Goal: Find specific fact: Find specific fact

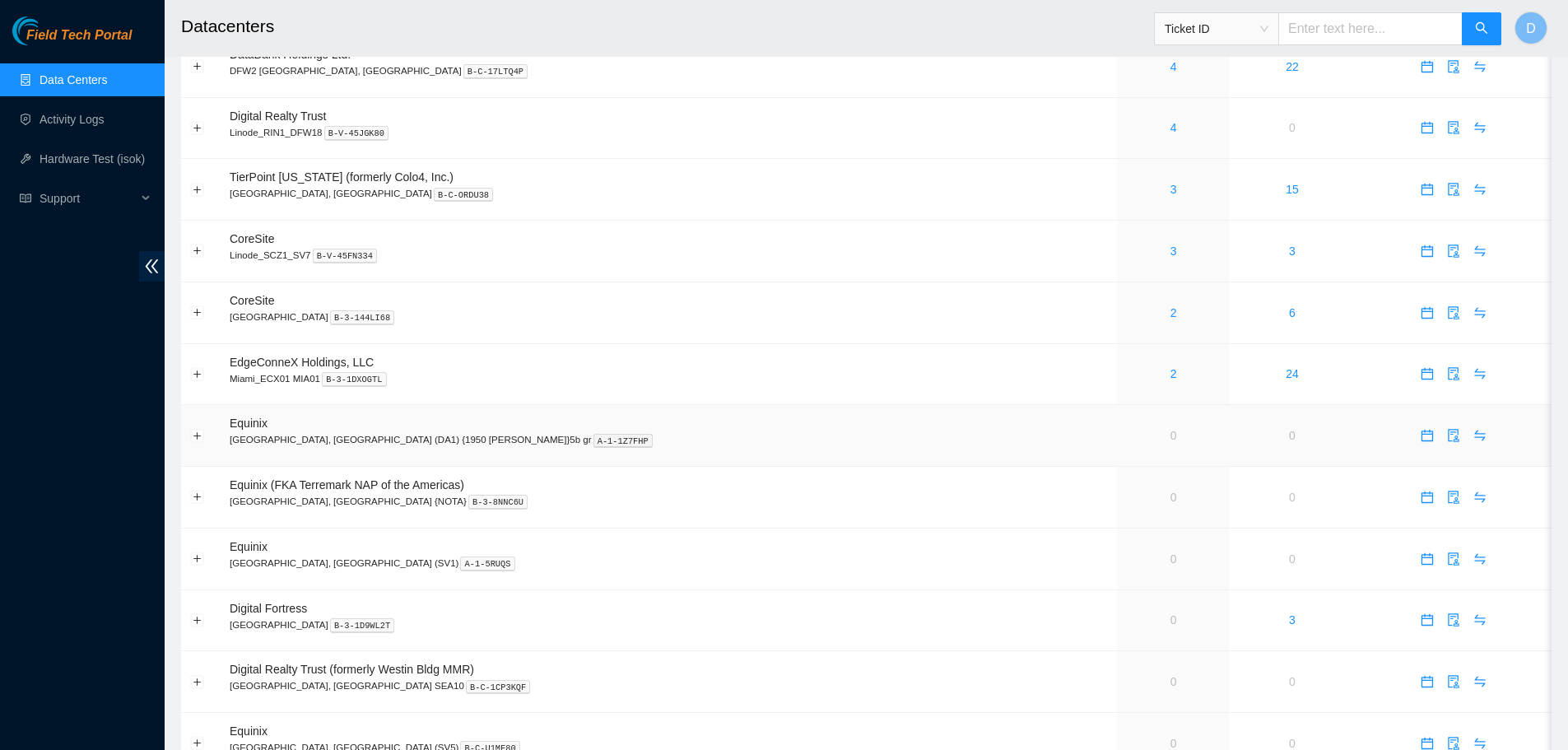
scroll to position [411, 0]
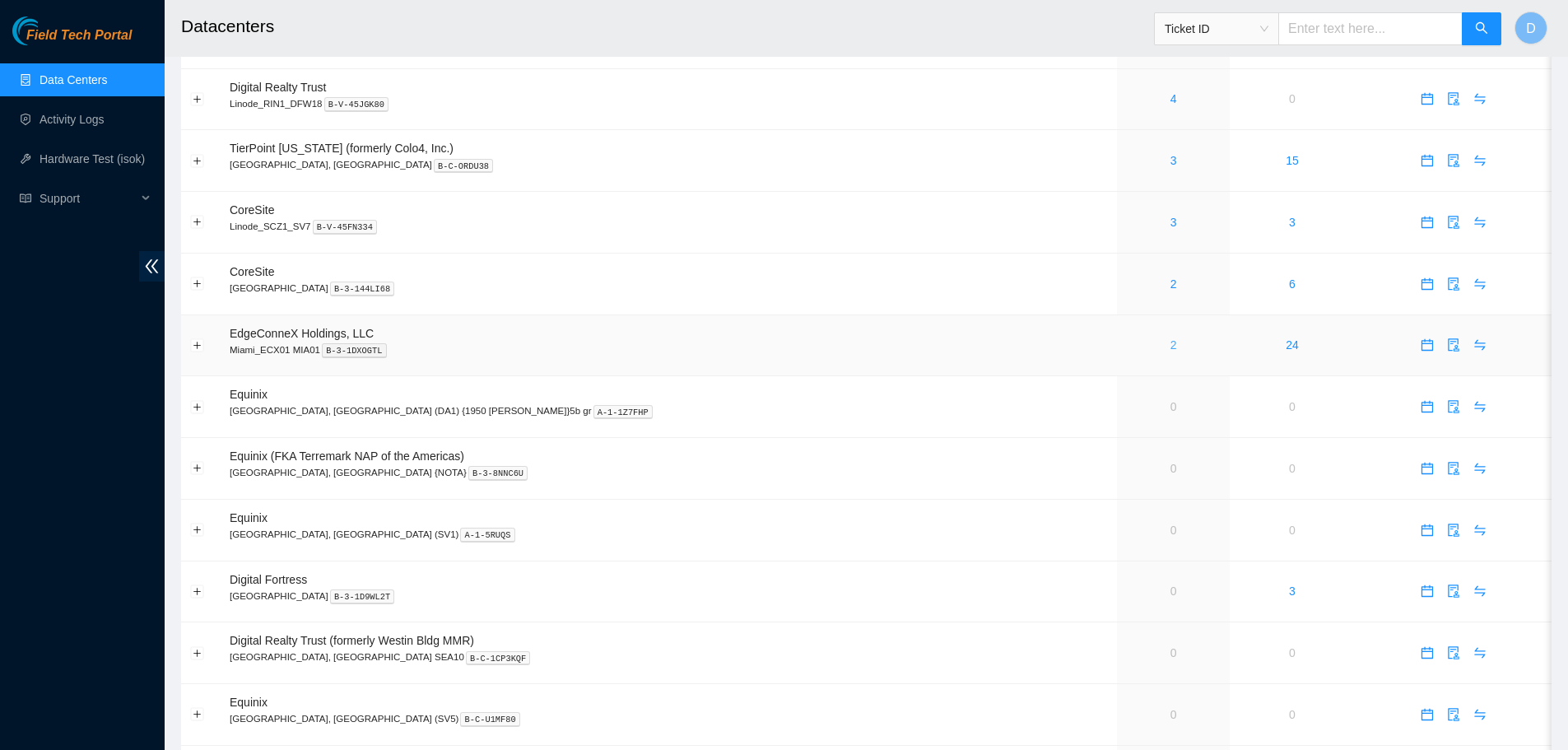
click at [1170, 347] on link "2" at bounding box center [1174, 345] width 7 height 13
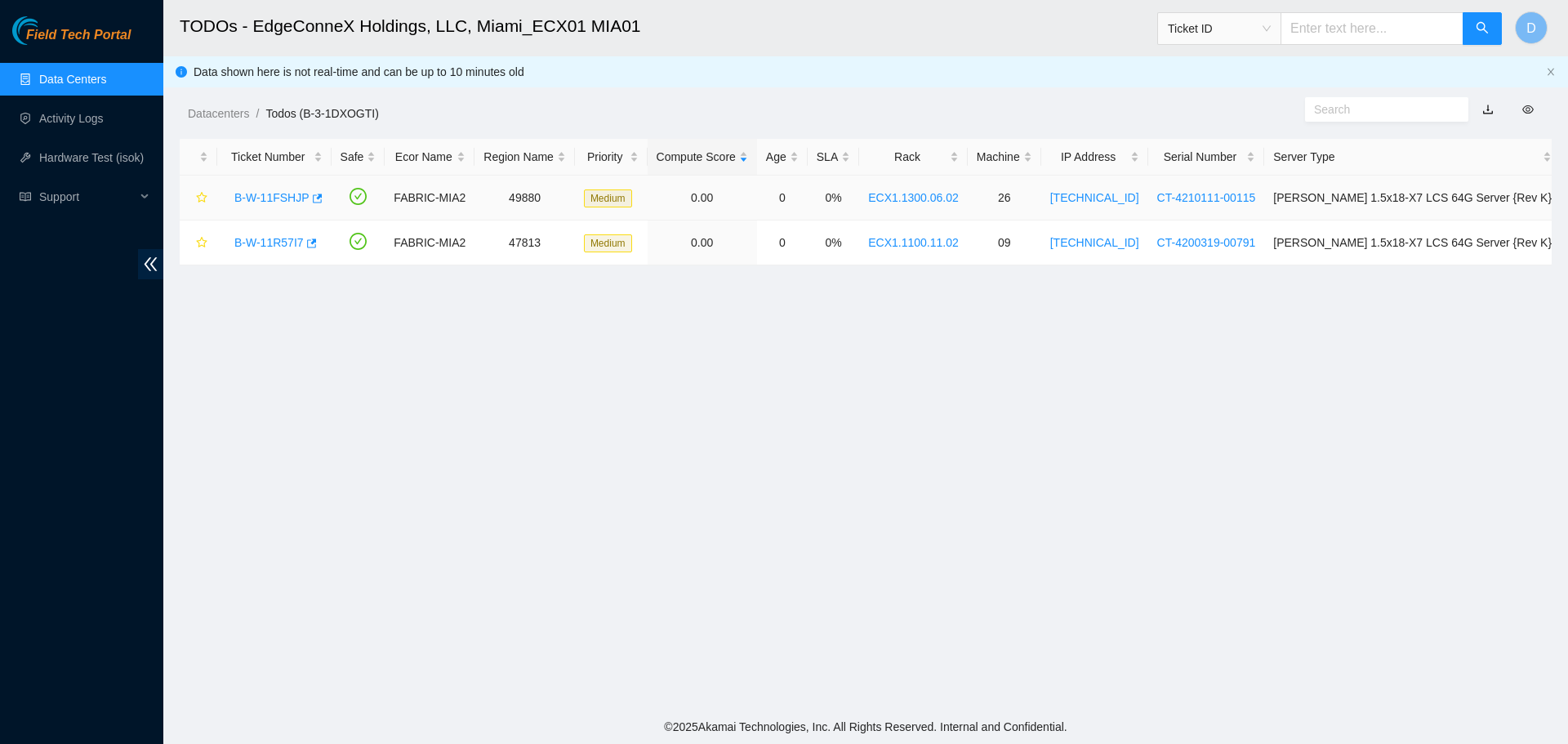
click at [279, 201] on link "B-W-11FSHJP" at bounding box center [272, 197] width 75 height 13
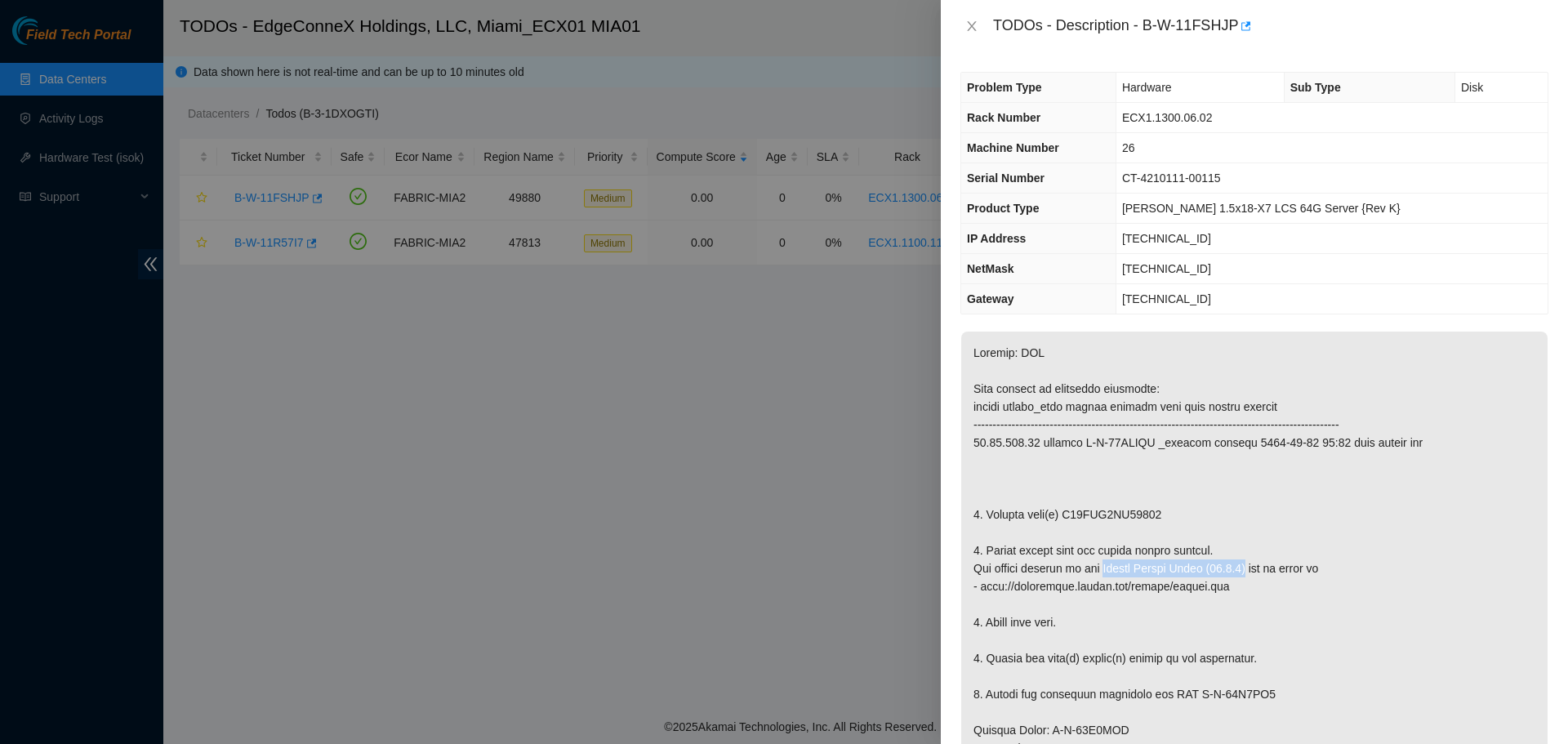
drag, startPoint x: 1100, startPoint y: 567, endPoint x: 1249, endPoint y: 567, distance: 149.0
click at [1249, 567] on p at bounding box center [1254, 622] width 586 height 582
copy p "Akamai Rescue Image (23.0.3)"
